Goal: Find specific page/section: Find specific page/section

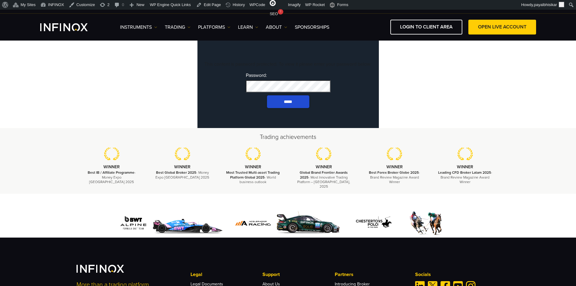
click at [195, 92] on body "IX PARTNERS IXO PRIME JOIN OUR MAILING LIST Never Miss a Trading Opportunity wi…" at bounding box center [288, 199] width 576 height 399
click at [287, 108] on input "*****" at bounding box center [288, 101] width 42 height 13
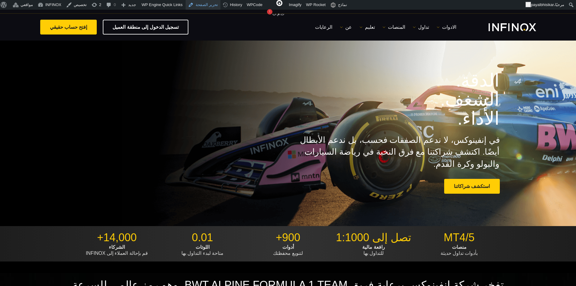
click at [203, 4] on link "تحرير الصفحة" at bounding box center [203, 5] width 35 height 10
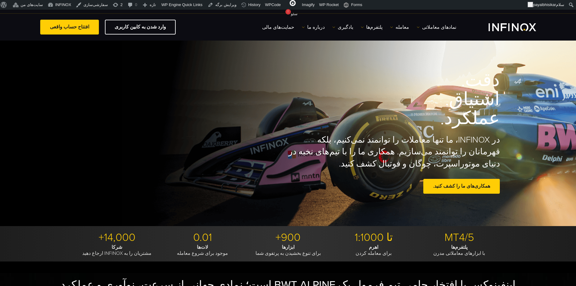
click at [272, 87] on div "دقت. اشتیاق. عملکرد. در INFINOX، ما تنها معاملات را توانمند نمی‌کنیم، بلکه قهرم…" at bounding box center [288, 133] width 436 height 185
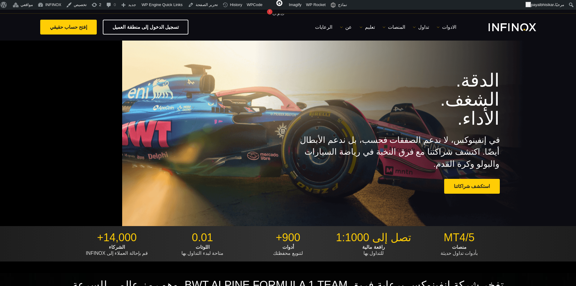
click at [334, 108] on h1 "الدقة. الشغف. الأداء." at bounding box center [394, 99] width 212 height 57
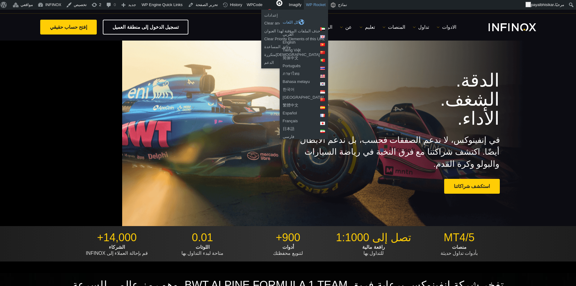
click at [293, 20] on div "كل اللغات" at bounding box center [304, 22] width 42 height 6
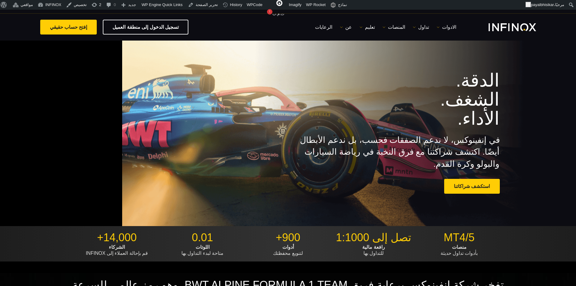
click at [232, 104] on div "الدقة. الشغف. الأداء. في إنفينوكس، لا ندعم الصفقات فحسب، بل ندعم الأبطال أيضًا.…" at bounding box center [288, 133] width 436 height 185
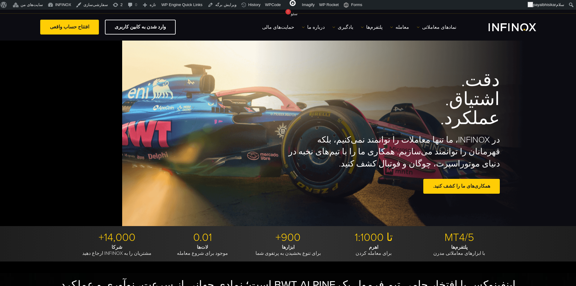
click at [310, 84] on h1 "دقت. اشتیاق. عملکرد." at bounding box center [394, 99] width 212 height 57
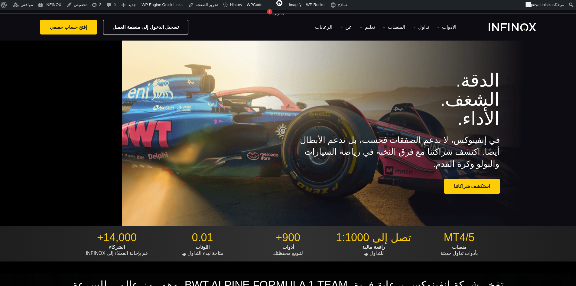
click at [206, 142] on div "الدقة. الشغف. الأداء. في إنفينوكس، لا ندعم الصفقات فحسب، بل ندعم الأبطال أيضًا.…" at bounding box center [288, 133] width 436 height 185
